Goal: Communication & Community: Answer question/provide support

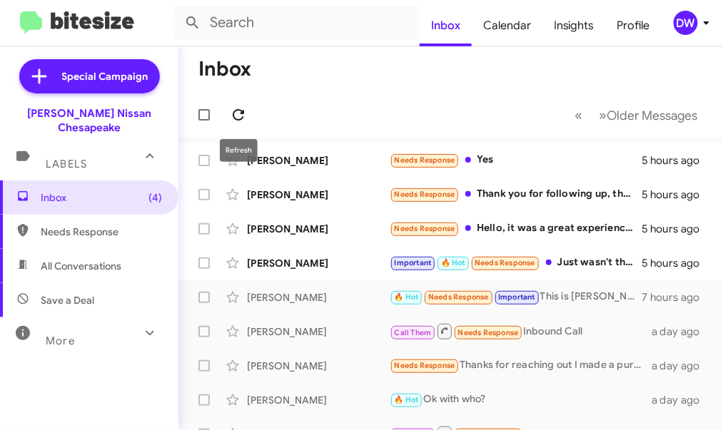
click at [245, 111] on icon at bounding box center [238, 114] width 17 height 17
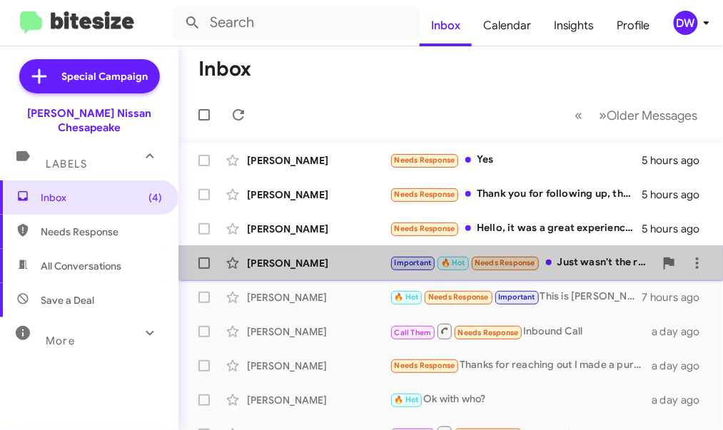
click at [602, 265] on div "Important 🔥 Hot Needs Response Just wasn't the right car for me but my experien…" at bounding box center [522, 263] width 265 height 16
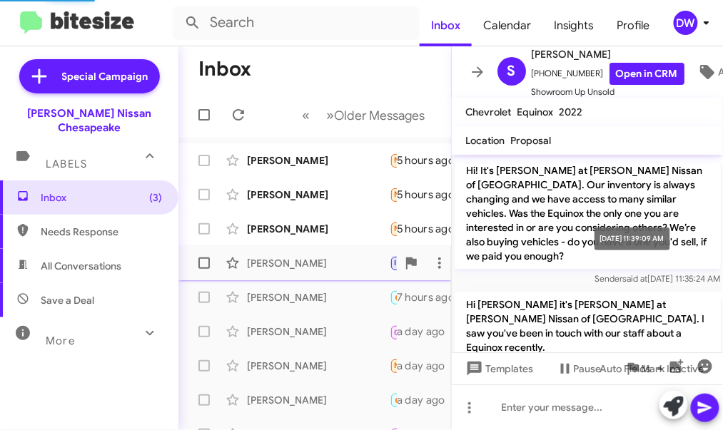
scroll to position [1785, 0]
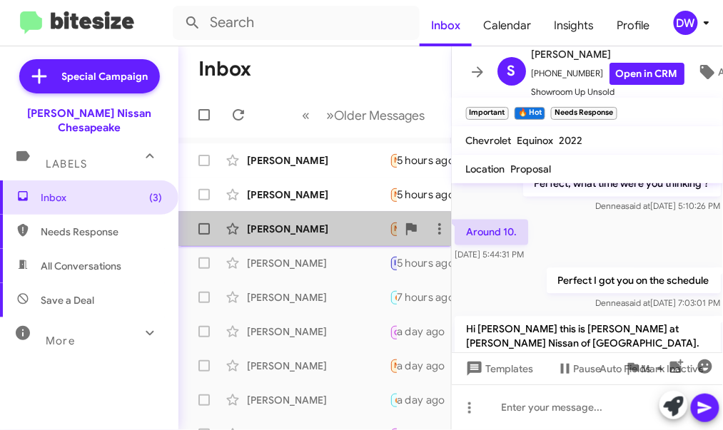
click at [323, 232] on div "[PERSON_NAME]" at bounding box center [318, 229] width 143 height 14
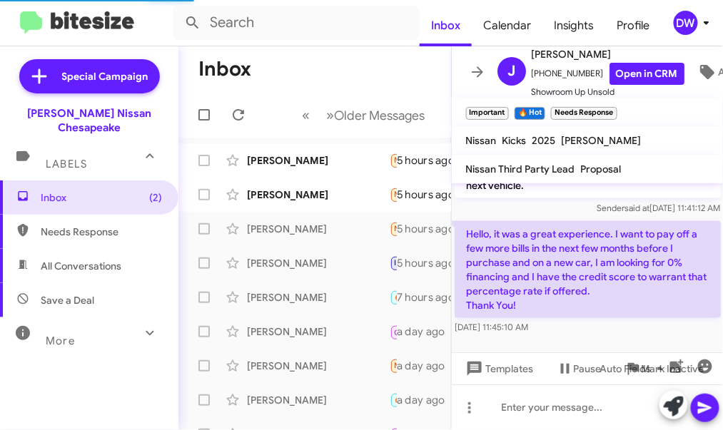
scroll to position [395, 0]
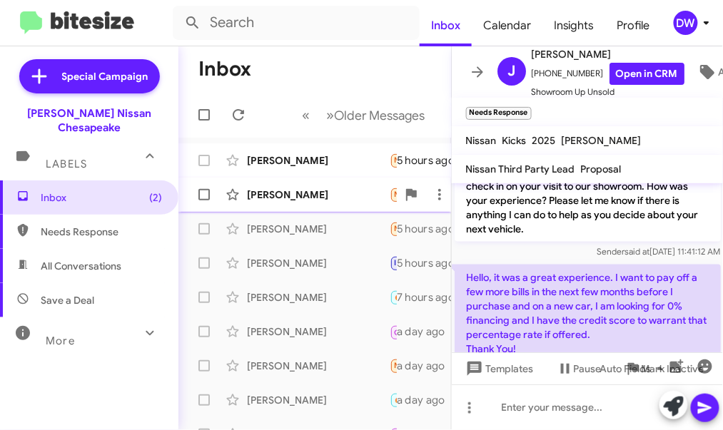
click at [310, 193] on div "[PERSON_NAME]" at bounding box center [318, 195] width 143 height 14
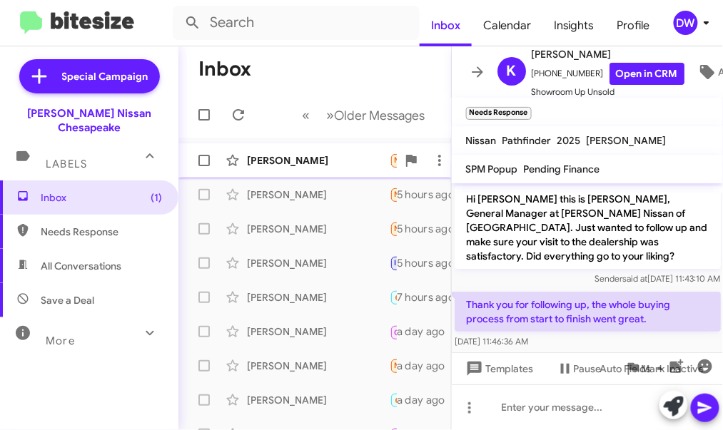
click at [346, 158] on div "[PERSON_NAME]" at bounding box center [318, 160] width 143 height 14
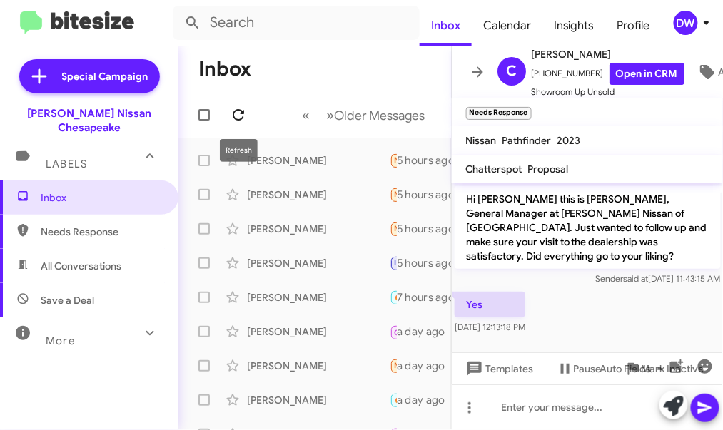
click at [248, 114] on span at bounding box center [238, 114] width 29 height 17
click at [236, 120] on icon at bounding box center [238, 114] width 17 height 17
click at [241, 111] on icon at bounding box center [238, 114] width 11 height 11
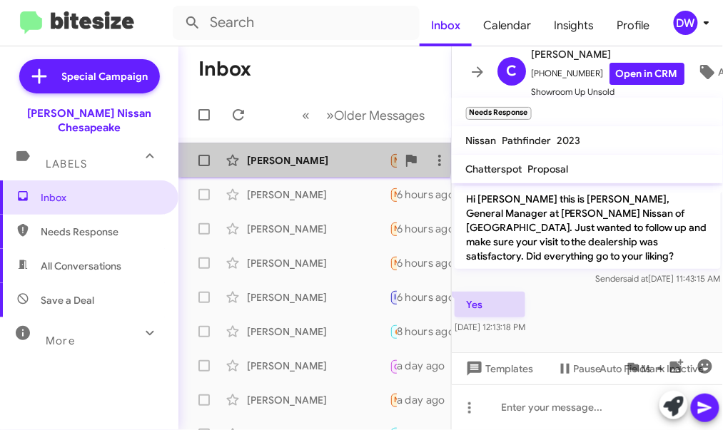
click at [296, 154] on div "[PERSON_NAME]" at bounding box center [318, 160] width 143 height 14
